Goal: Task Accomplishment & Management: Manage account settings

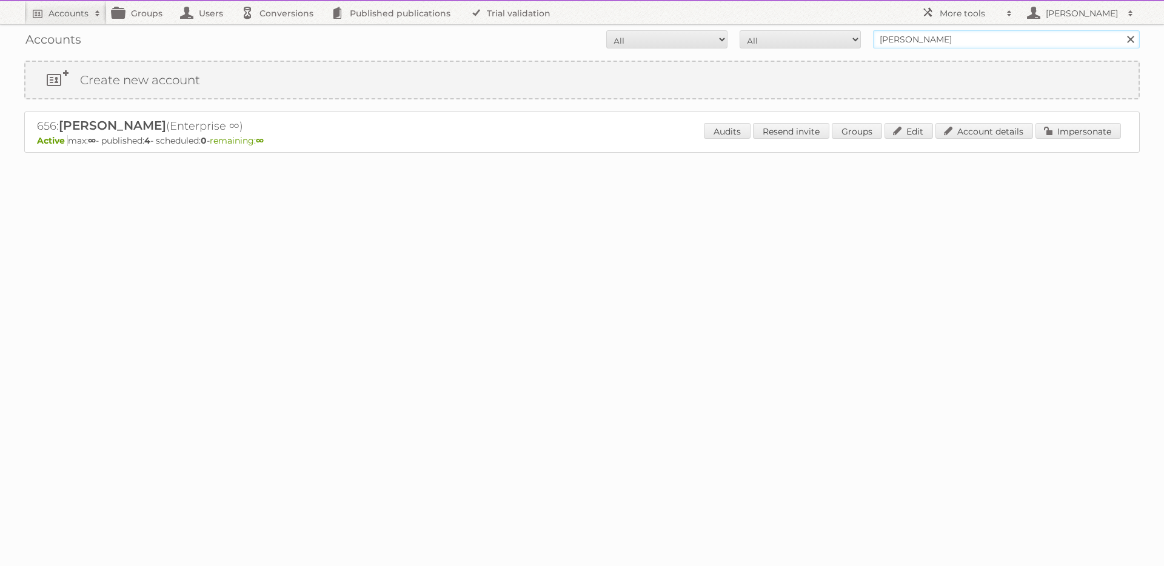
click at [996, 37] on input "[PERSON_NAME]" at bounding box center [1006, 39] width 267 height 18
type input "j"
type input "test"
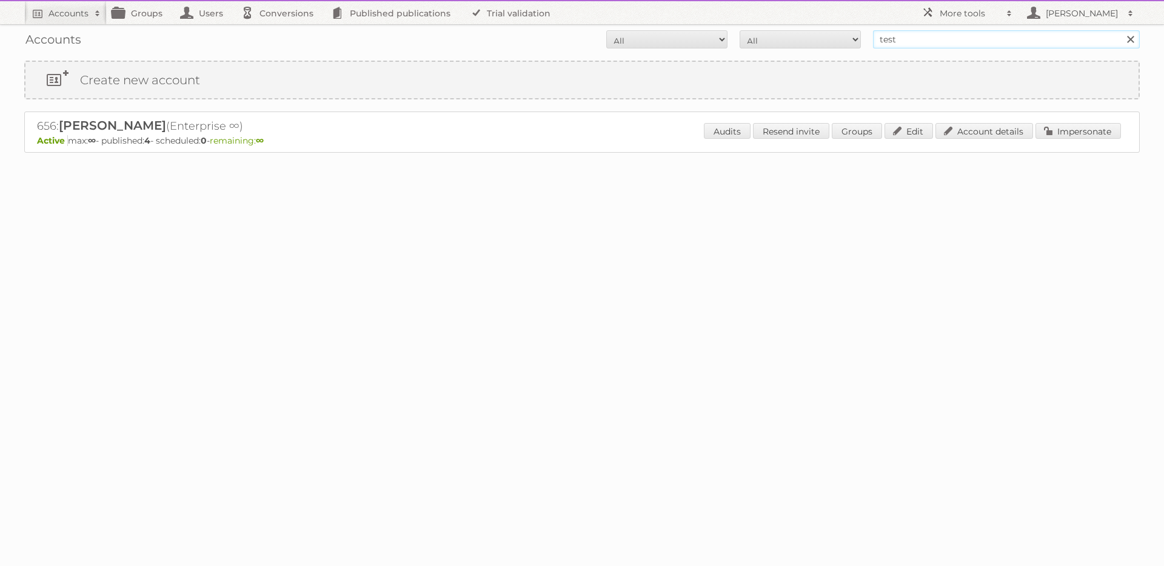
click at [1121, 30] on input "Search" at bounding box center [1130, 39] width 18 height 18
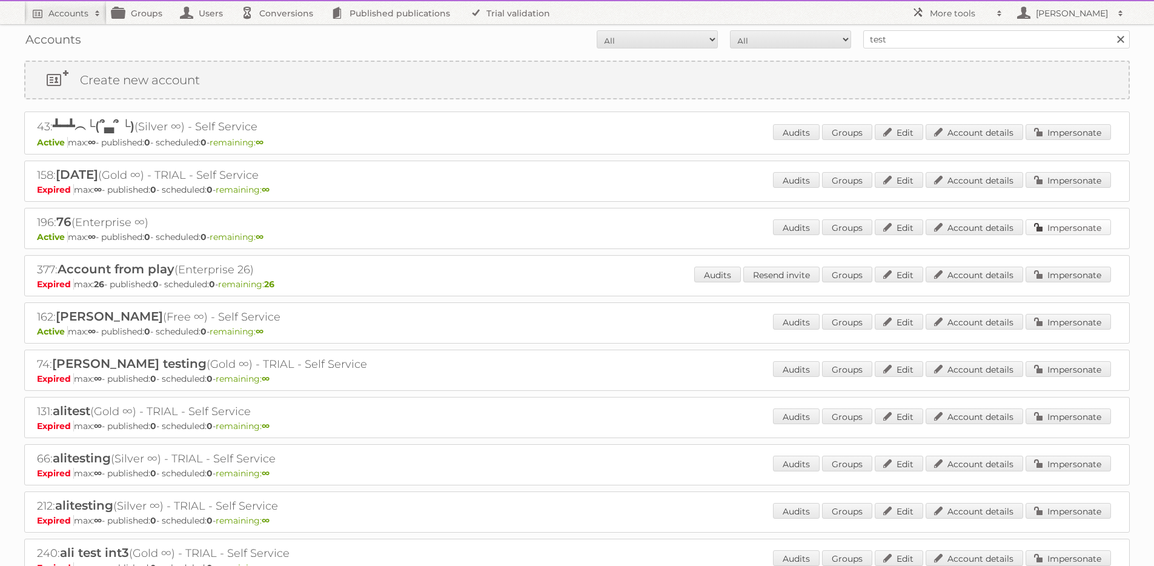
click at [1096, 228] on link "Impersonate" at bounding box center [1068, 227] width 85 height 16
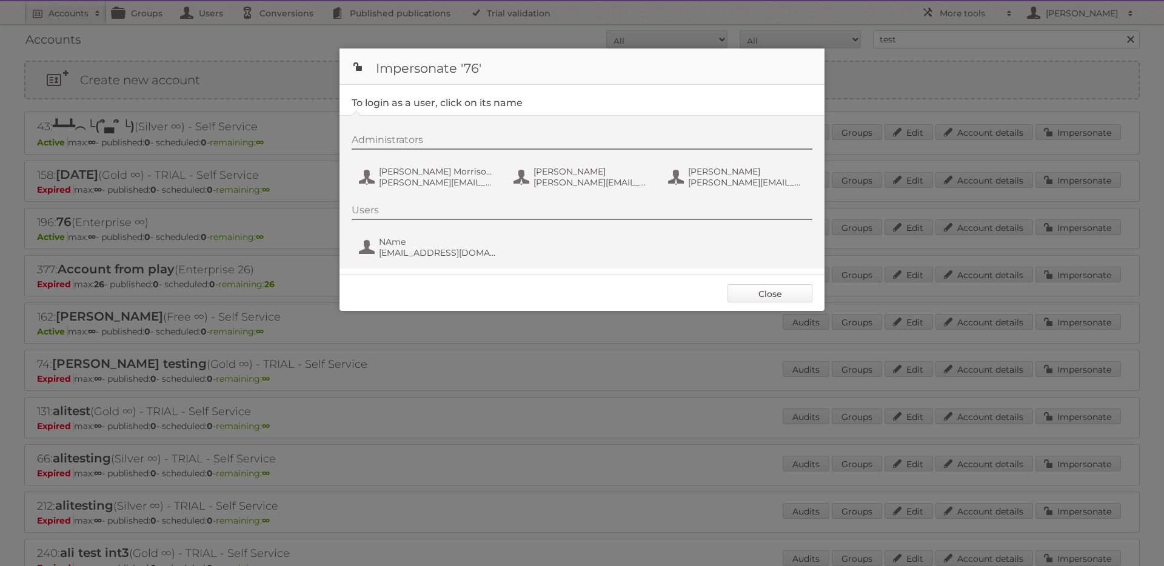
click at [777, 290] on link "Close" at bounding box center [769, 293] width 85 height 18
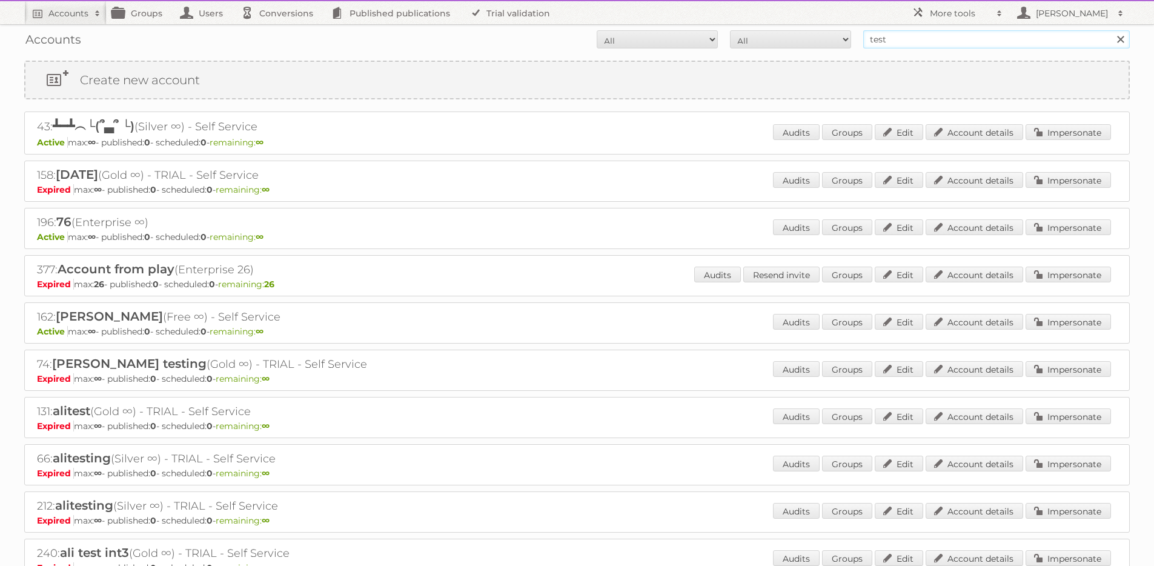
click at [955, 39] on input "test" at bounding box center [997, 39] width 267 height 18
type input "[PERSON_NAME]"
click at [1111, 30] on input "Search" at bounding box center [1120, 39] width 18 height 18
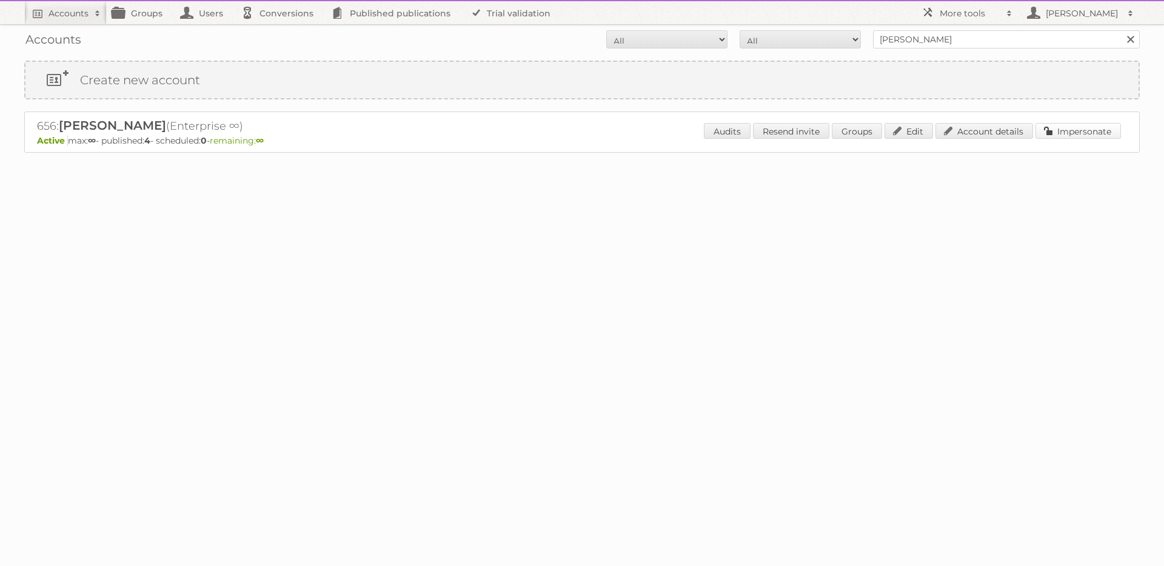
click at [1061, 133] on link "Impersonate" at bounding box center [1077, 131] width 85 height 16
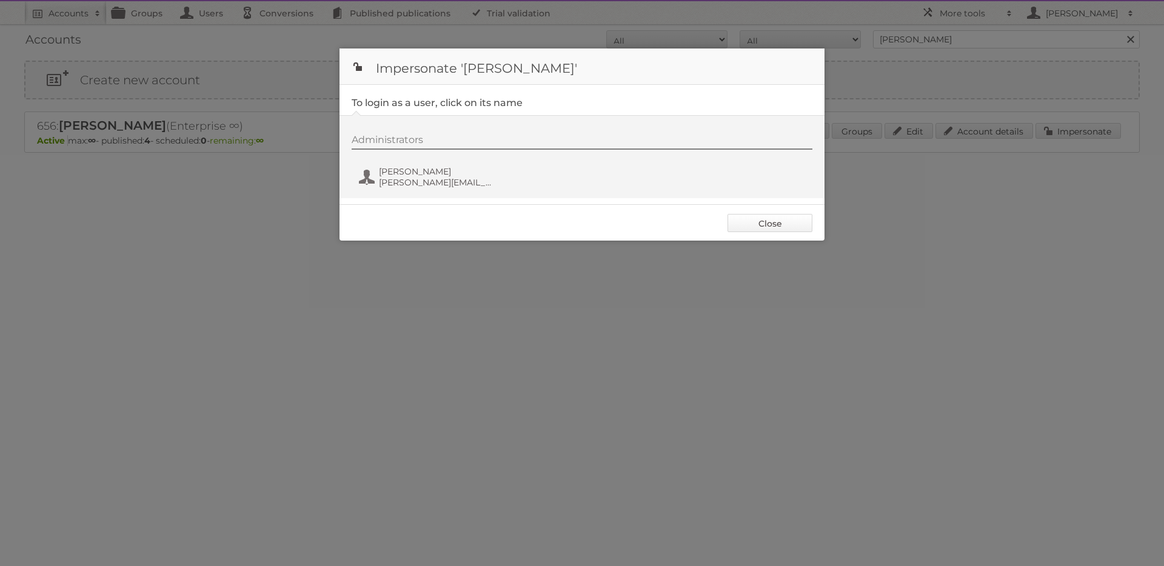
click at [756, 224] on link "Close" at bounding box center [769, 223] width 85 height 18
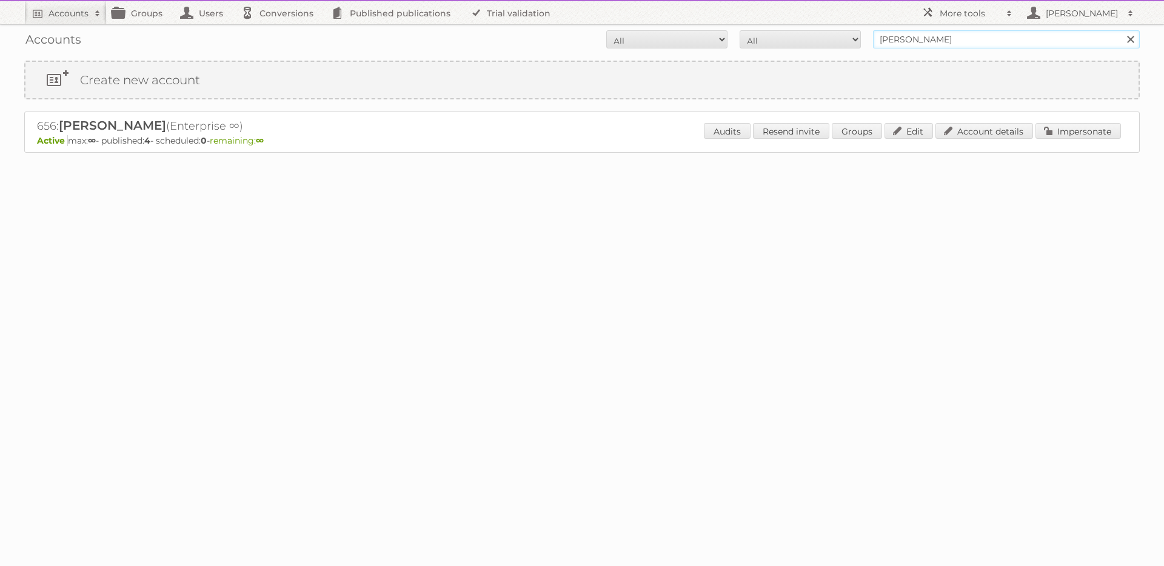
click at [929, 36] on input "k.simunovic" at bounding box center [1006, 39] width 267 height 18
click at [1121, 30] on input "Search" at bounding box center [1130, 39] width 18 height 18
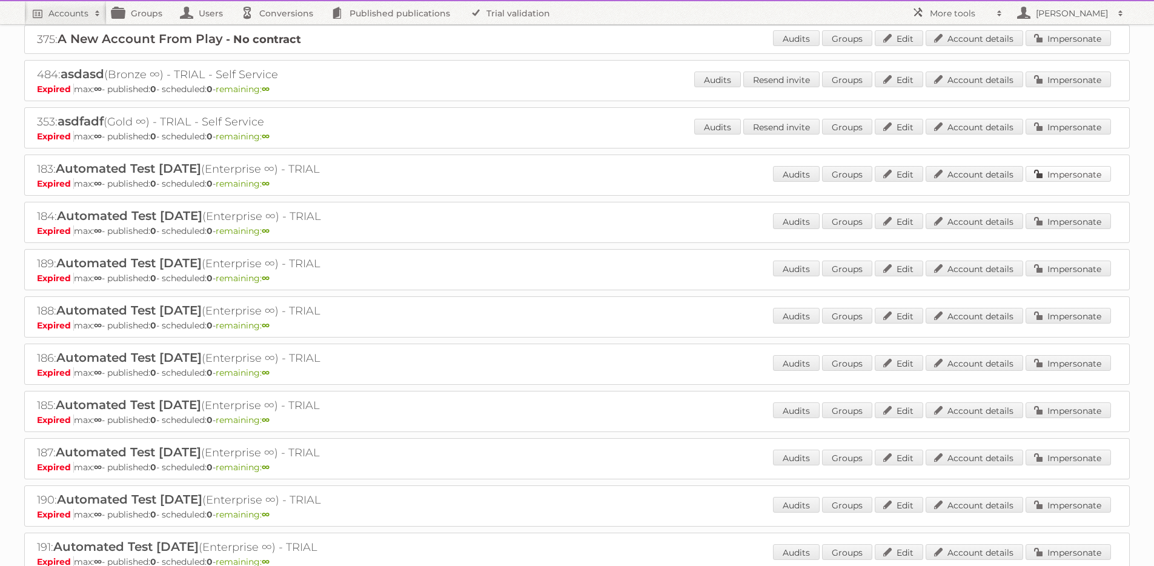
scroll to position [2625, 0]
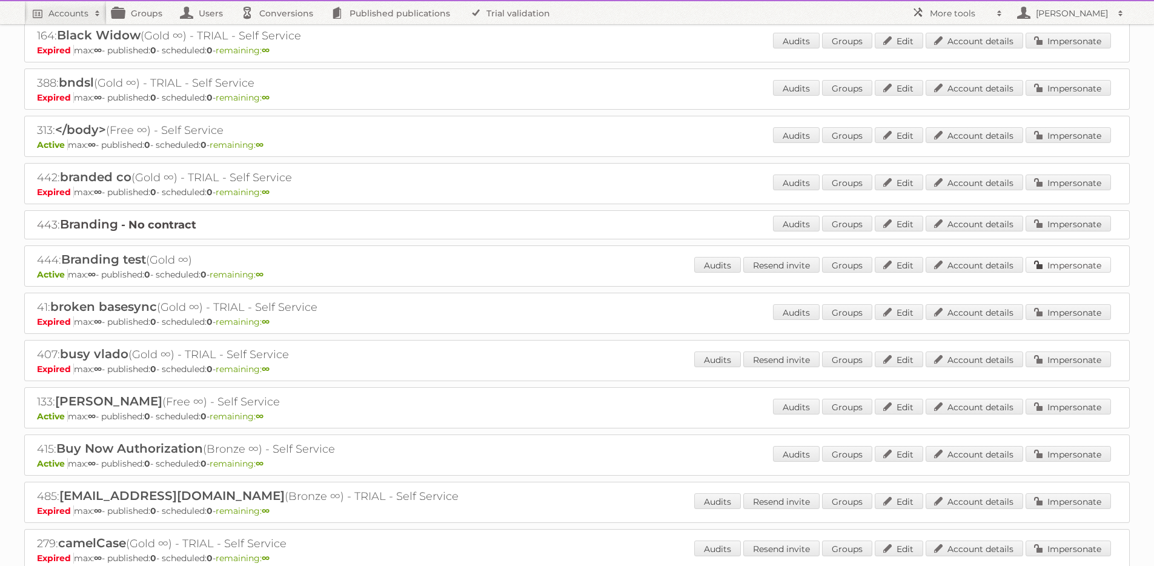
click at [1077, 273] on link "Impersonate" at bounding box center [1068, 265] width 85 height 16
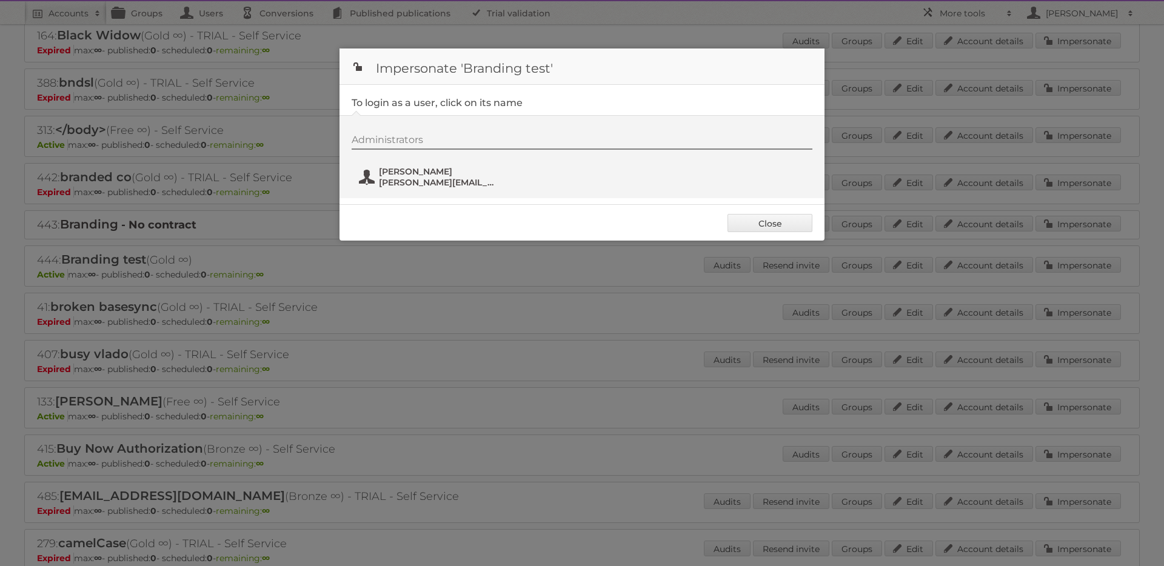
click at [445, 176] on span "Matthew" at bounding box center [438, 171] width 118 height 11
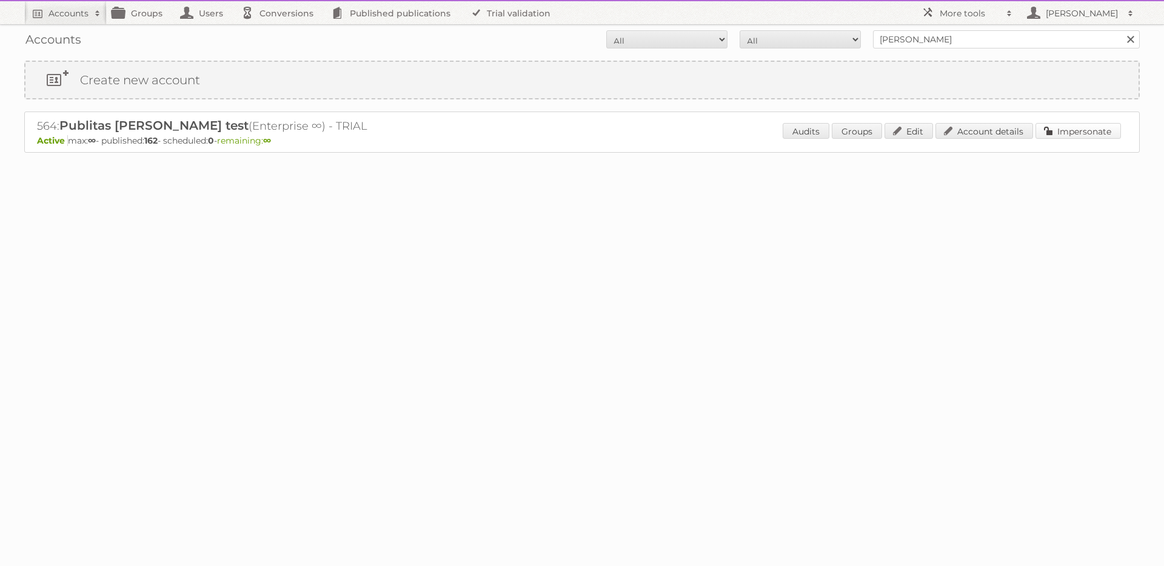
click at [1096, 133] on link "Impersonate" at bounding box center [1077, 131] width 85 height 16
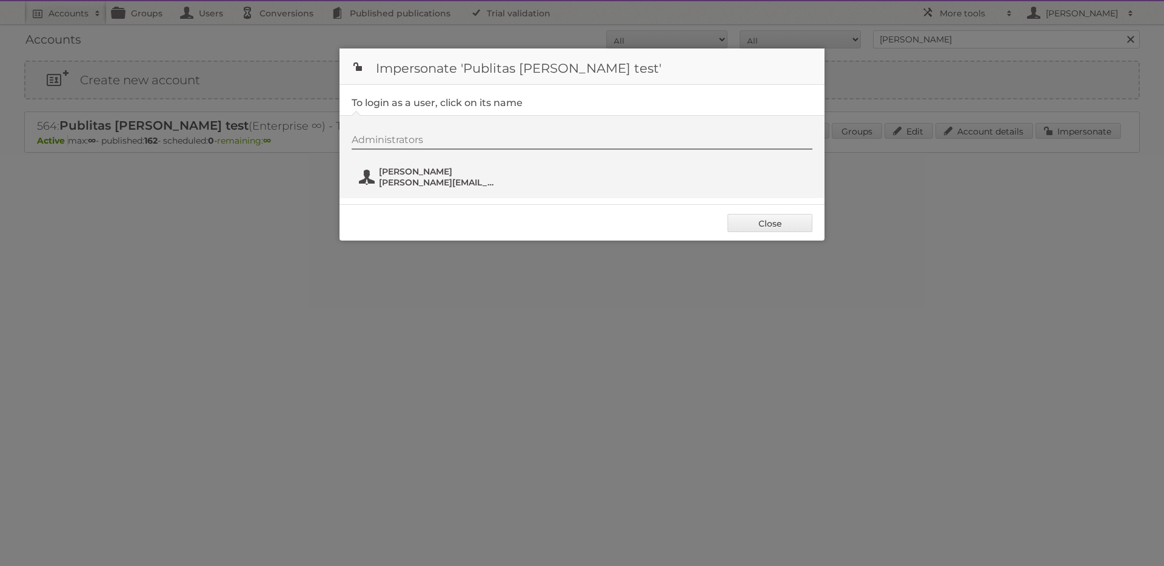
click at [468, 173] on span "Jose Marques" at bounding box center [438, 171] width 118 height 11
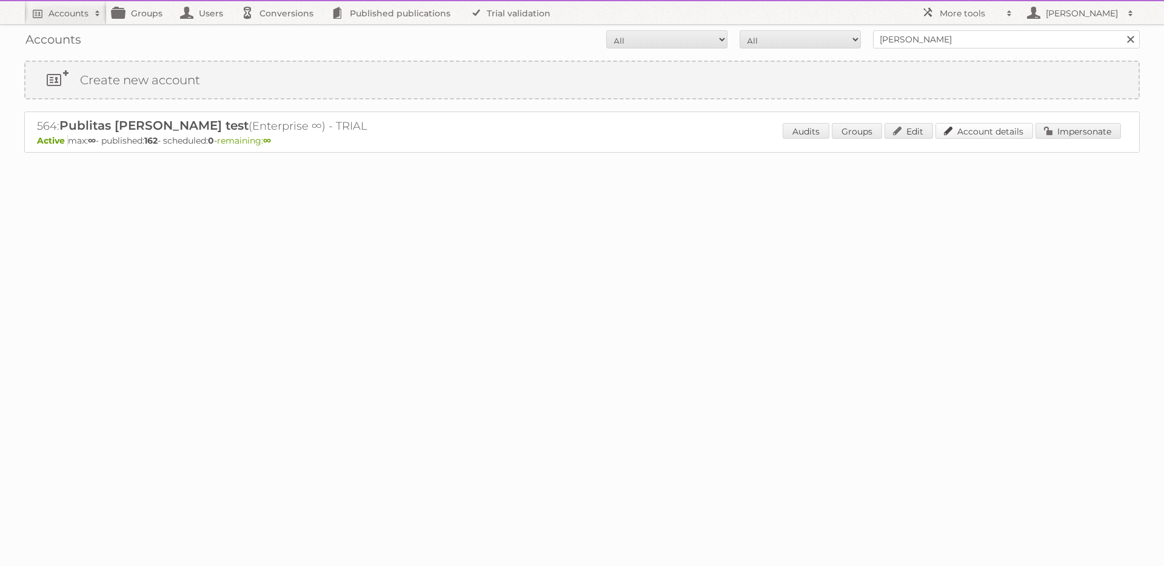
click at [968, 130] on link "Account details" at bounding box center [984, 131] width 98 height 16
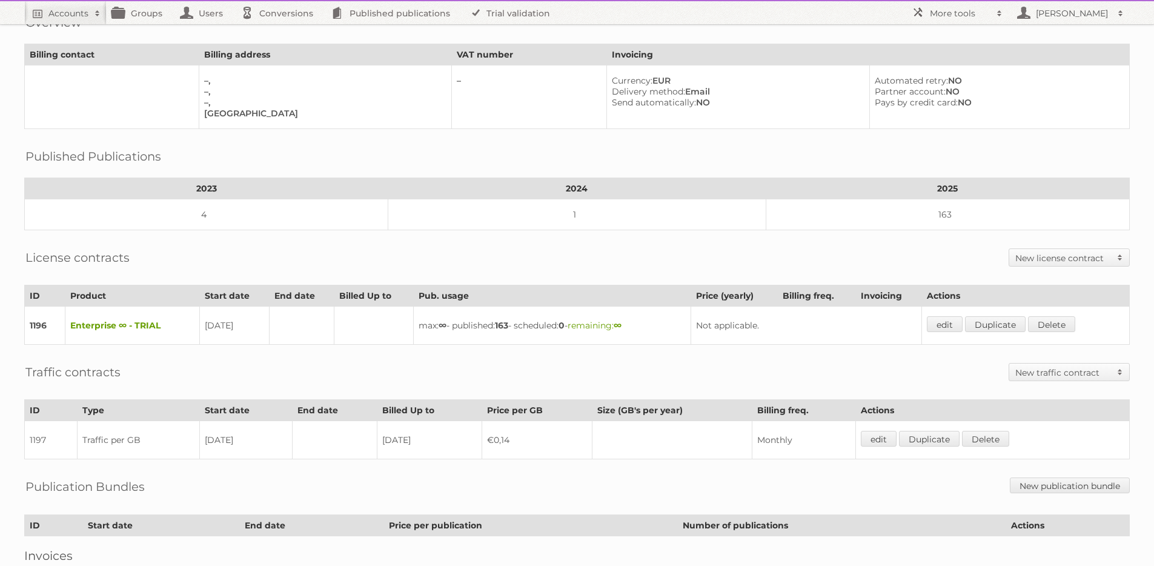
scroll to position [159, 0]
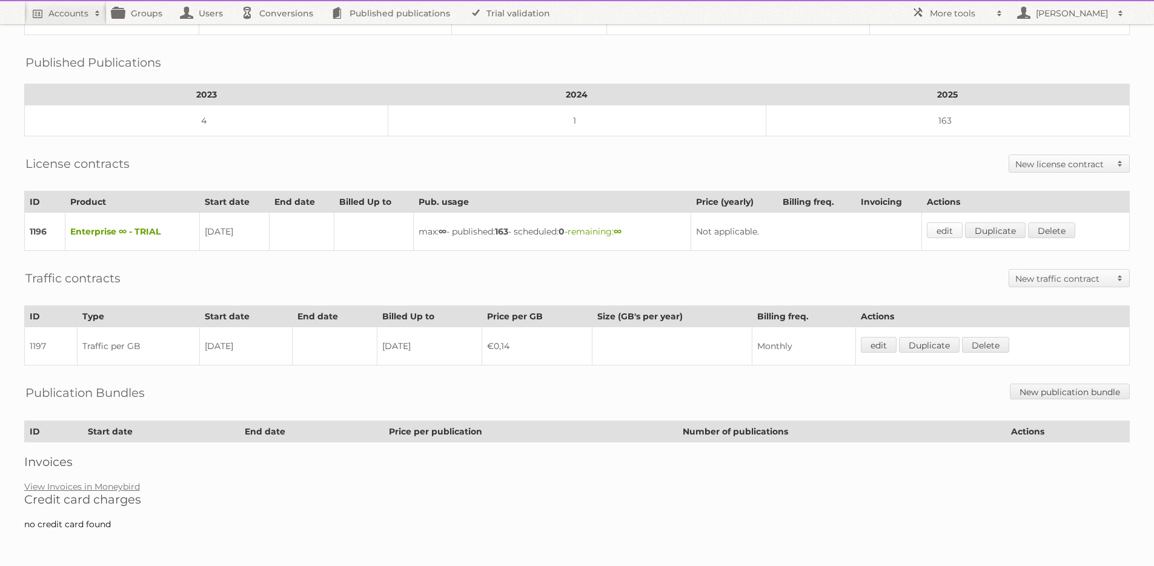
click at [957, 230] on link "edit" at bounding box center [945, 230] width 36 height 16
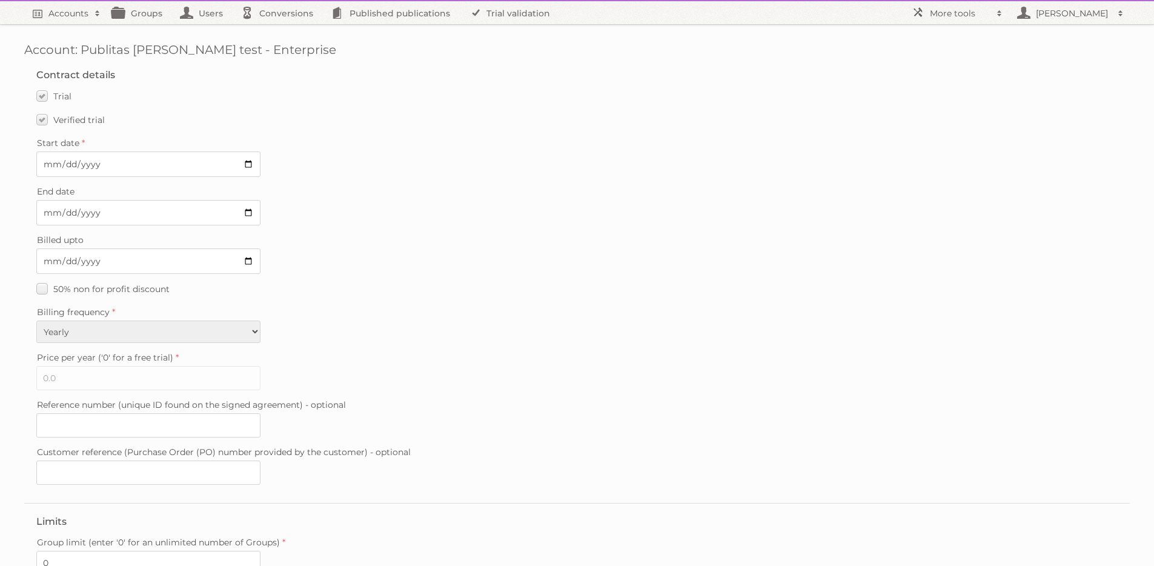
scroll to position [244, 0]
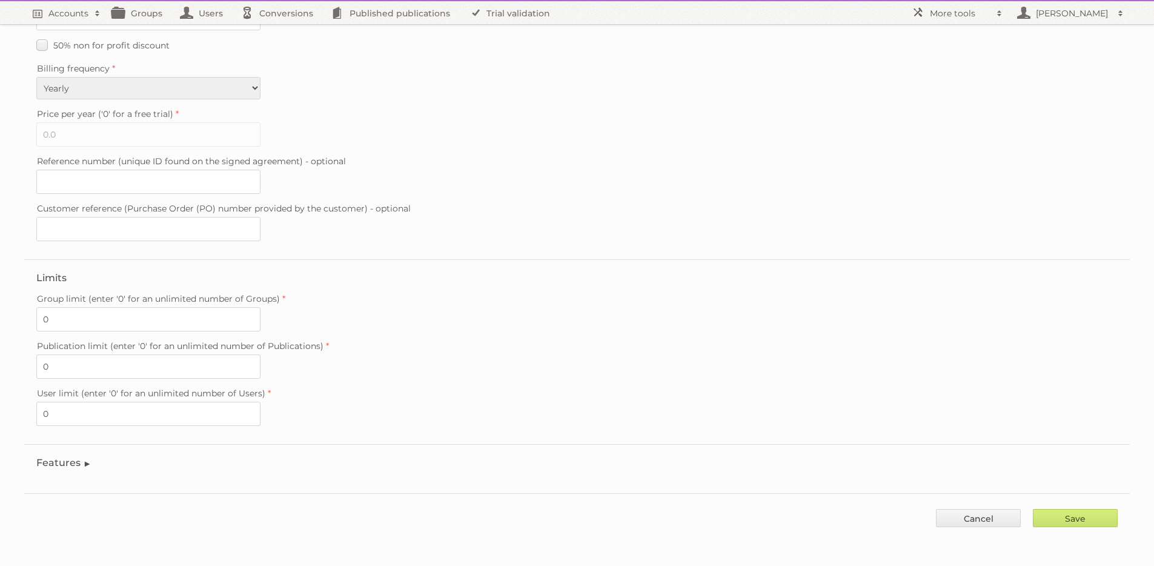
click at [77, 464] on legend "Features" at bounding box center [63, 463] width 55 height 12
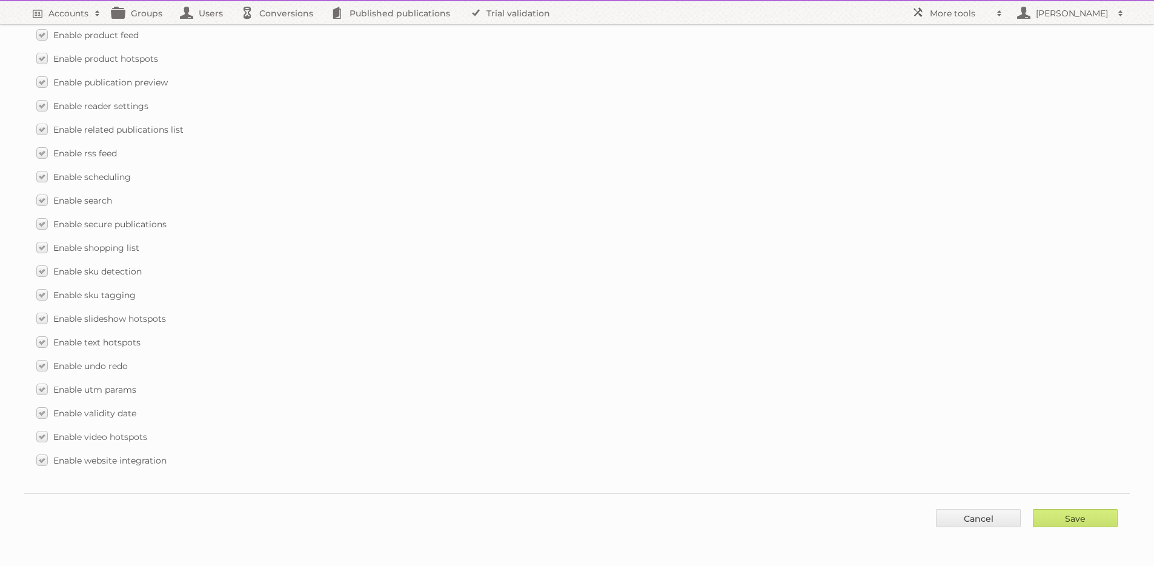
scroll to position [563, 0]
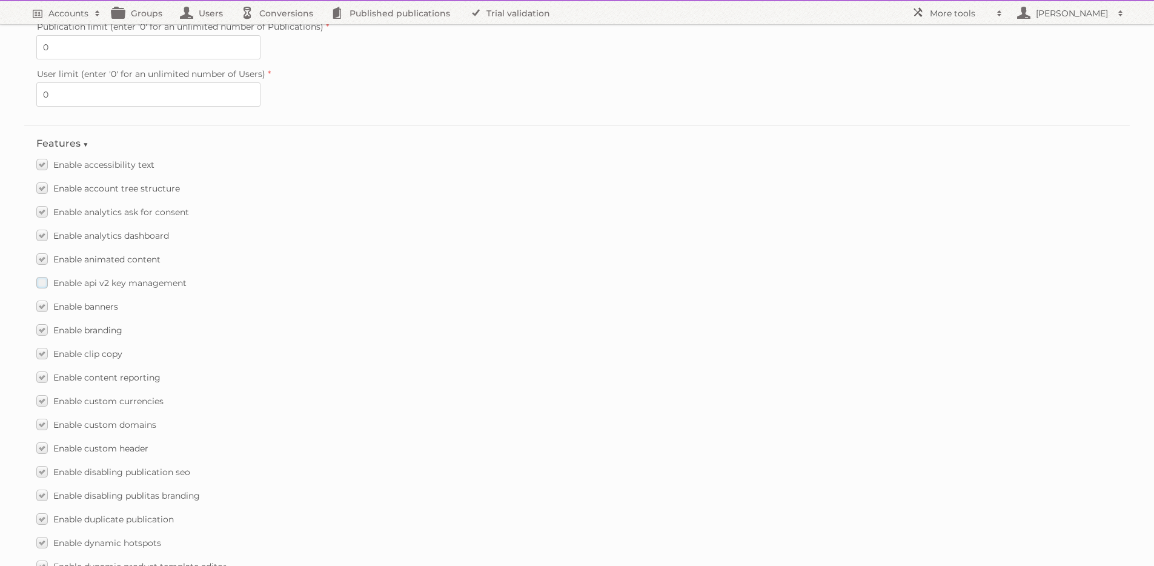
click at [158, 285] on span "Enable api v2 key management" at bounding box center [119, 283] width 133 height 11
click at [0, 0] on input "Enable api v2 key management" at bounding box center [0, 0] width 0 height 0
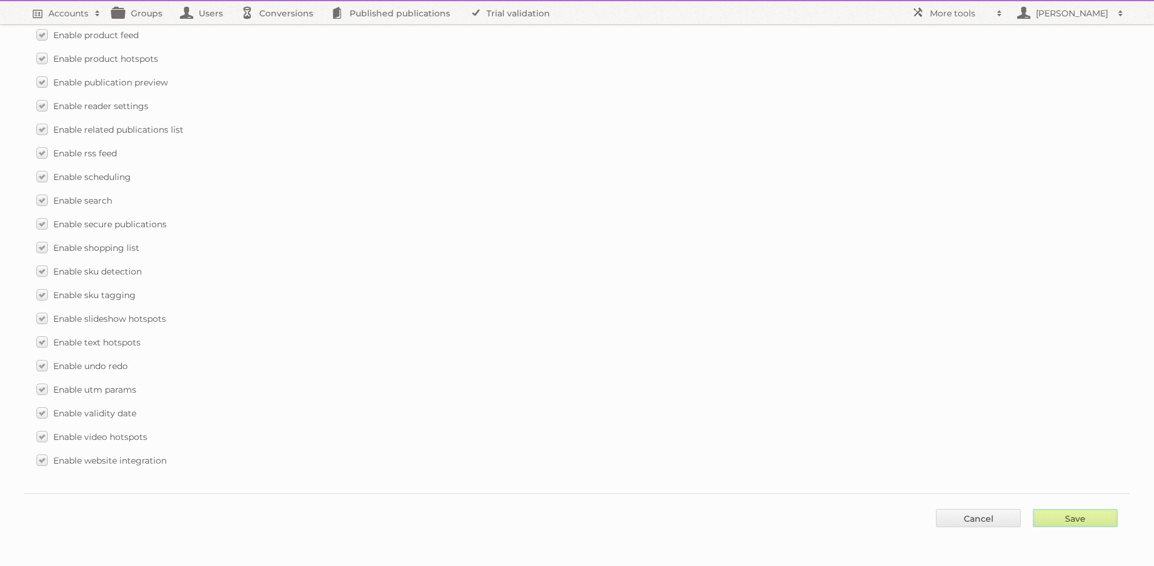
click at [1076, 513] on input "Save" at bounding box center [1075, 518] width 85 height 18
type input "..."
